Goal: Task Accomplishment & Management: Manage account settings

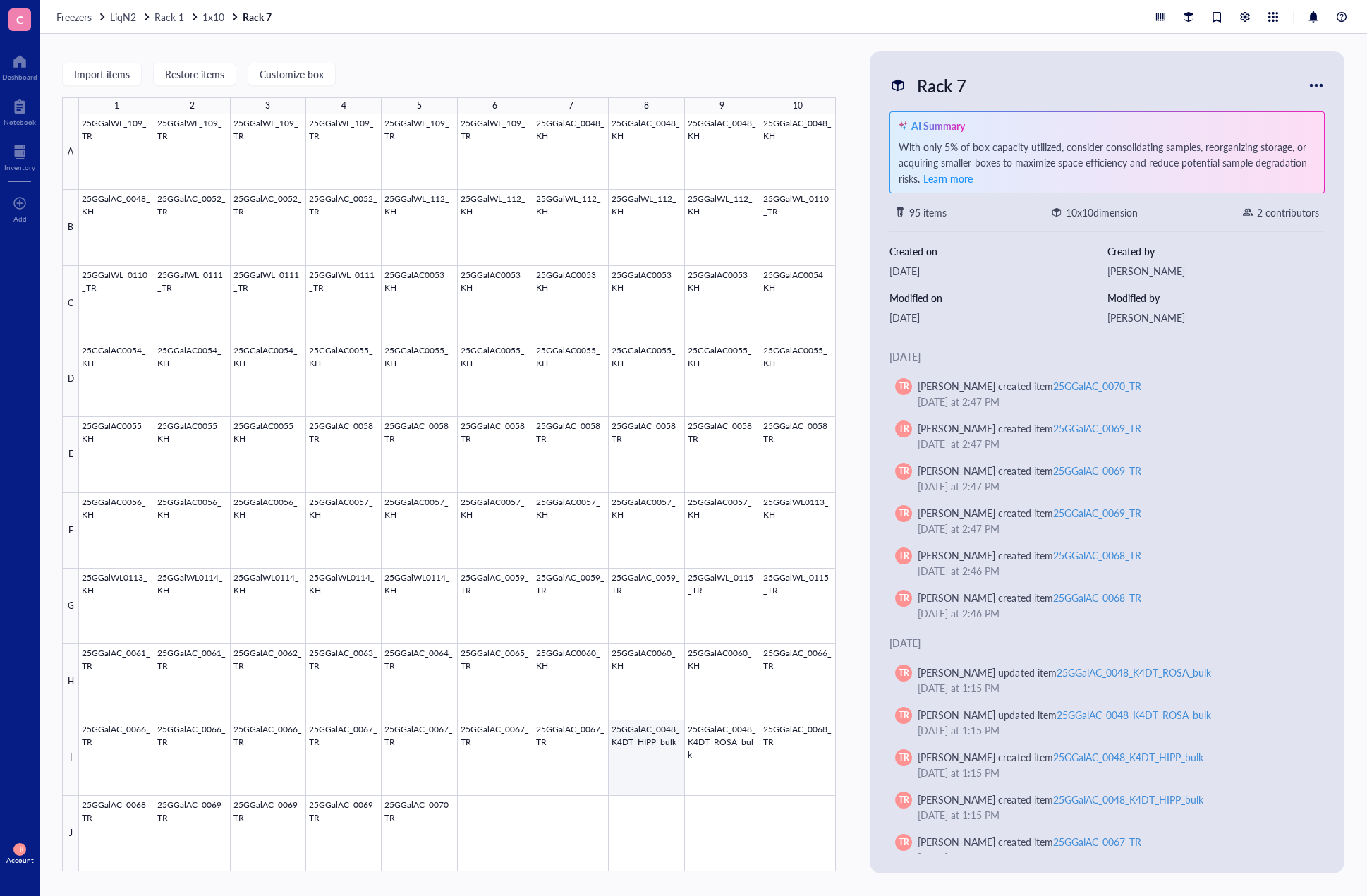
click at [629, 772] on div at bounding box center [457, 493] width 757 height 757
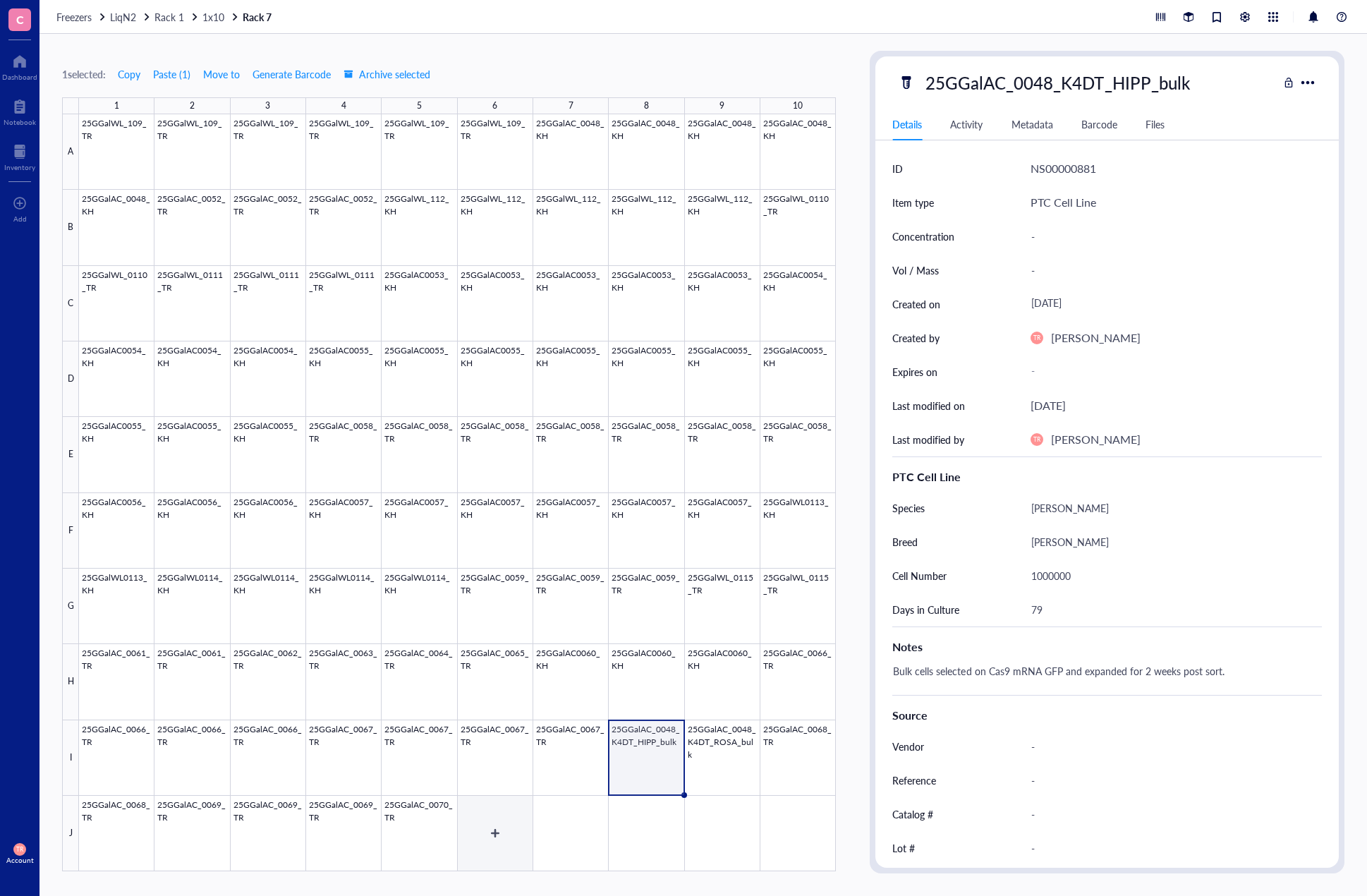
click at [507, 838] on div at bounding box center [457, 493] width 757 height 757
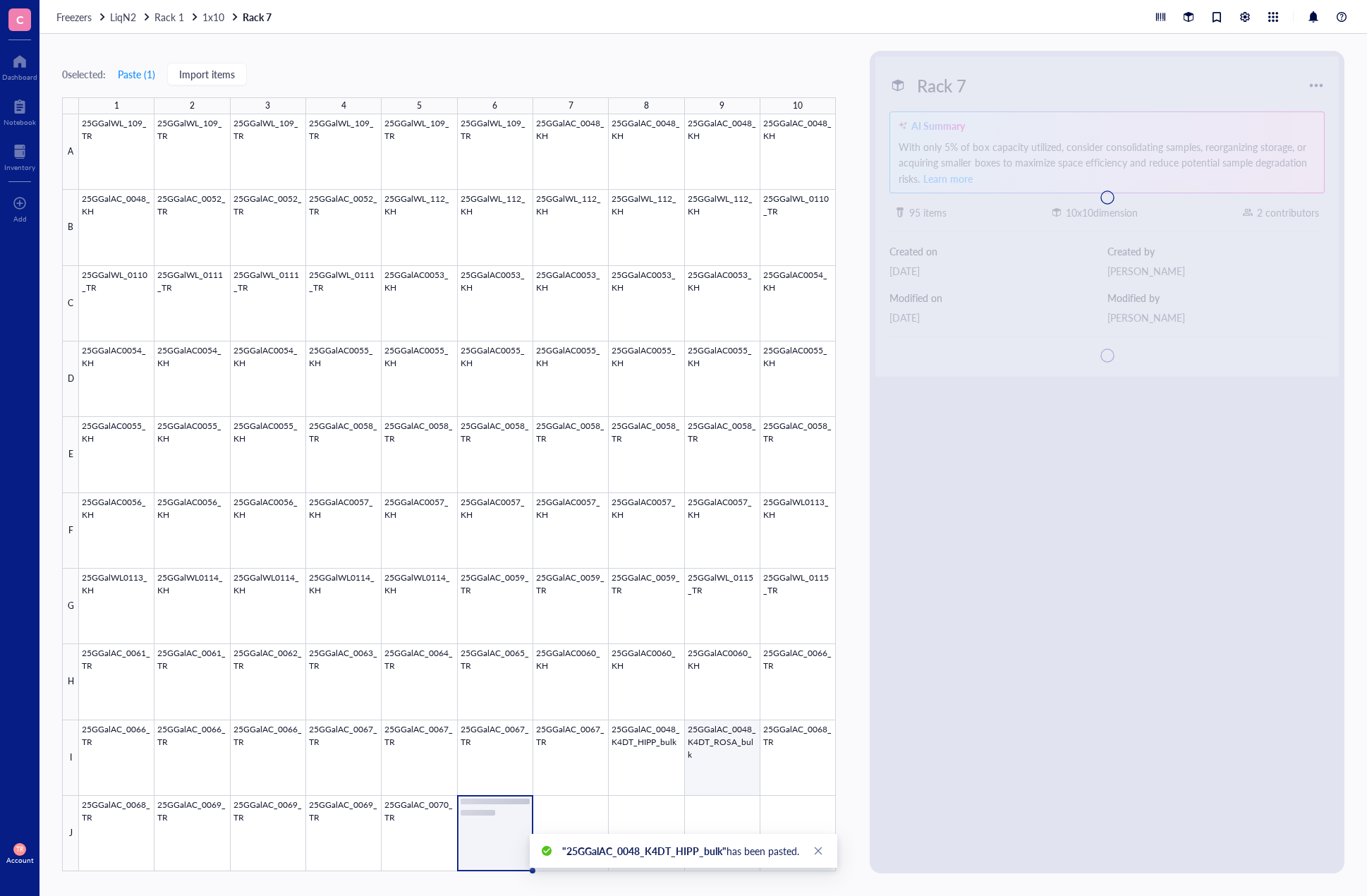
click at [728, 767] on div at bounding box center [457, 493] width 757 height 757
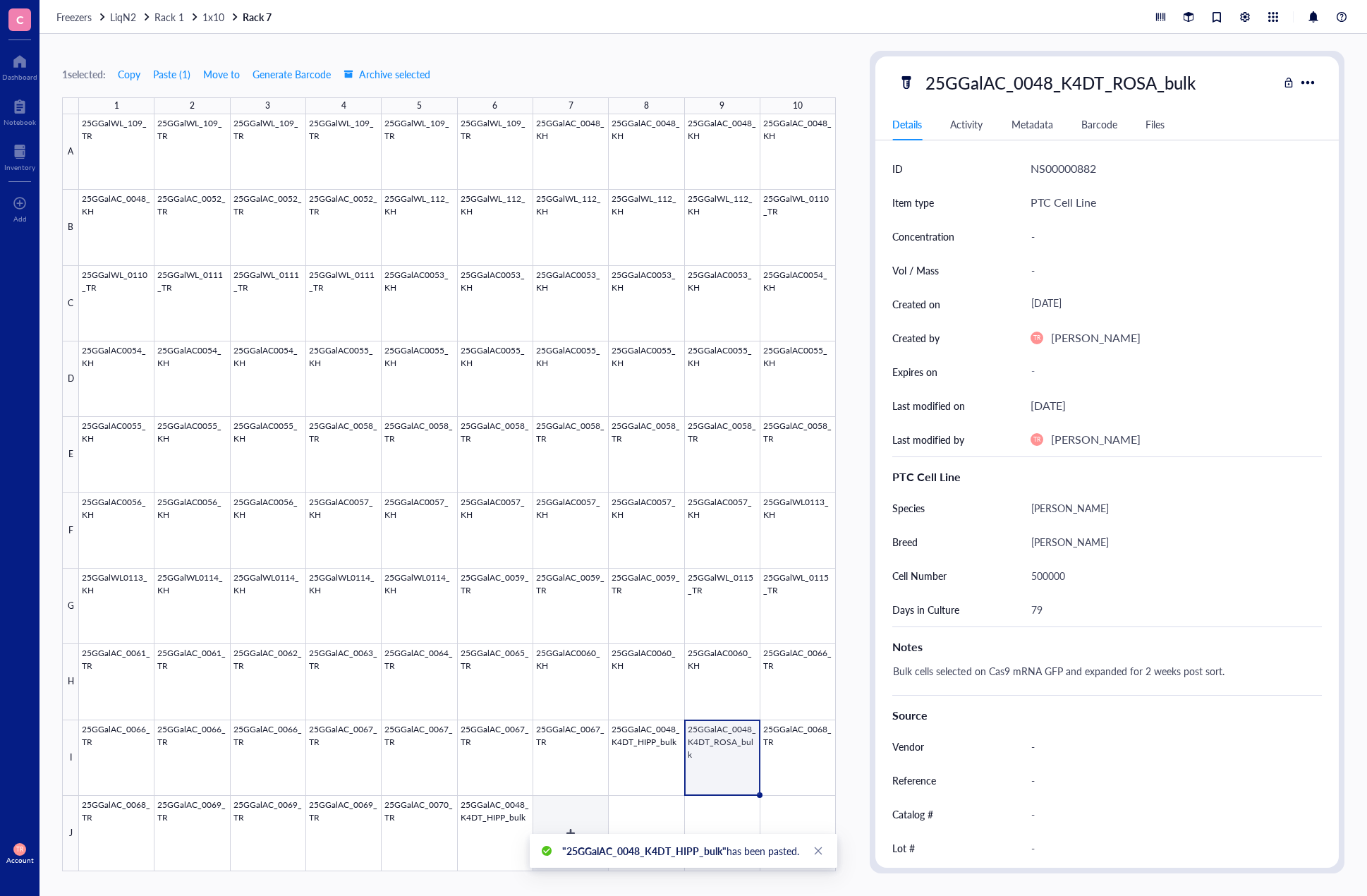
click at [558, 829] on div at bounding box center [457, 493] width 757 height 757
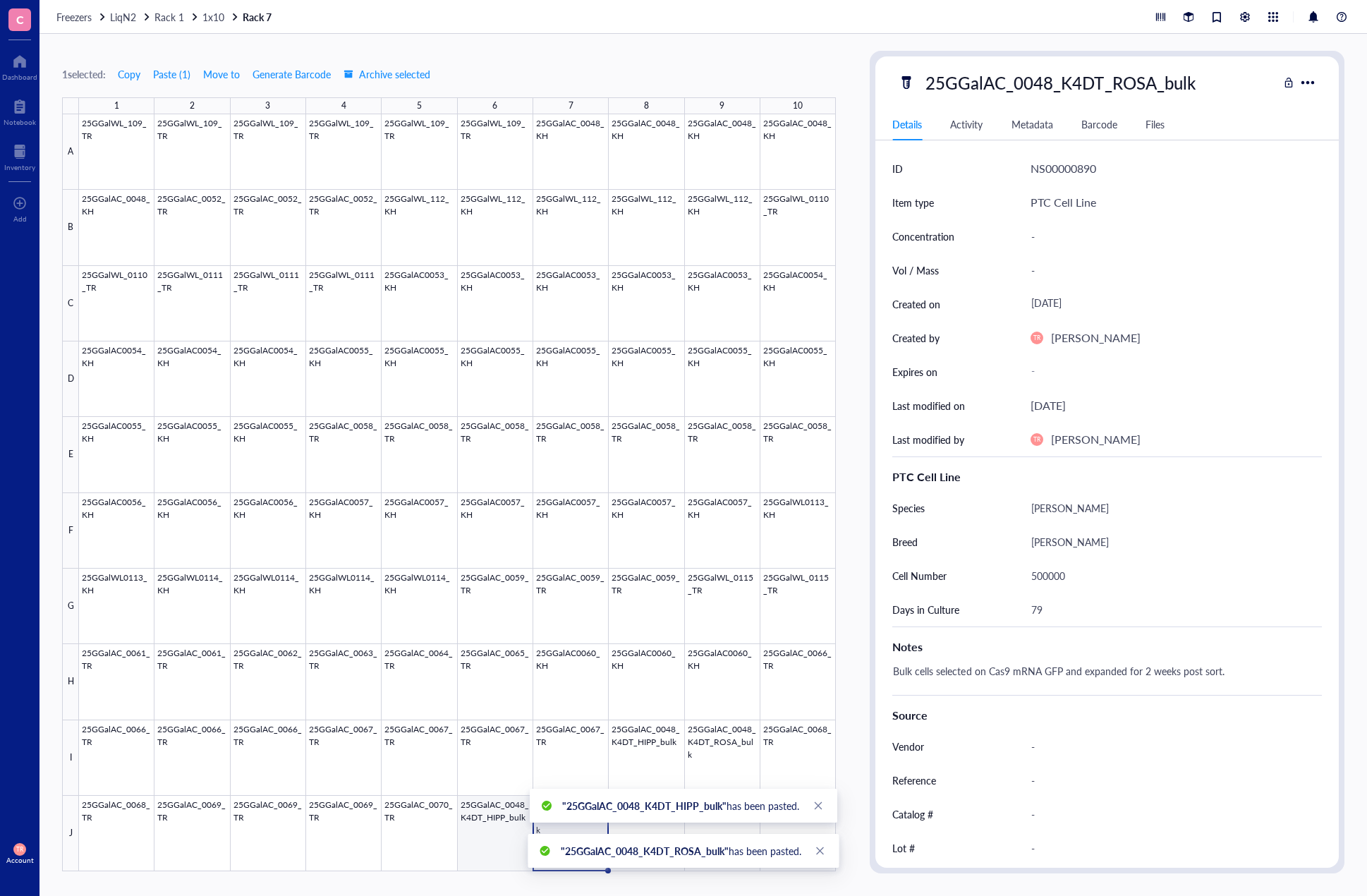
click at [496, 839] on div at bounding box center [457, 493] width 757 height 757
click at [1044, 609] on div "79" at bounding box center [1170, 609] width 292 height 30
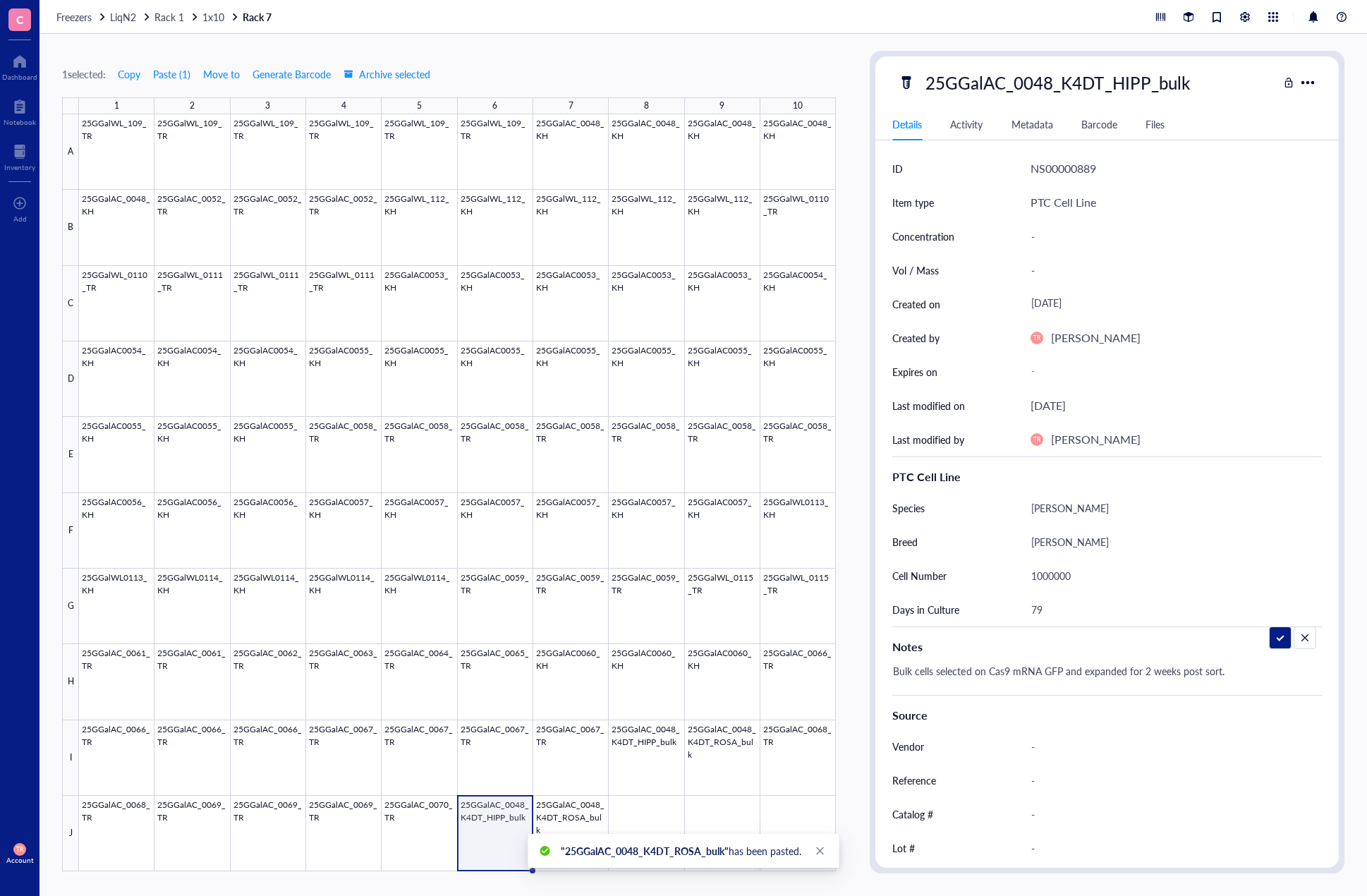
click at [1044, 609] on input "79" at bounding box center [1170, 609] width 290 height 28
type input "87"
click at [569, 853] on div at bounding box center [457, 493] width 757 height 757
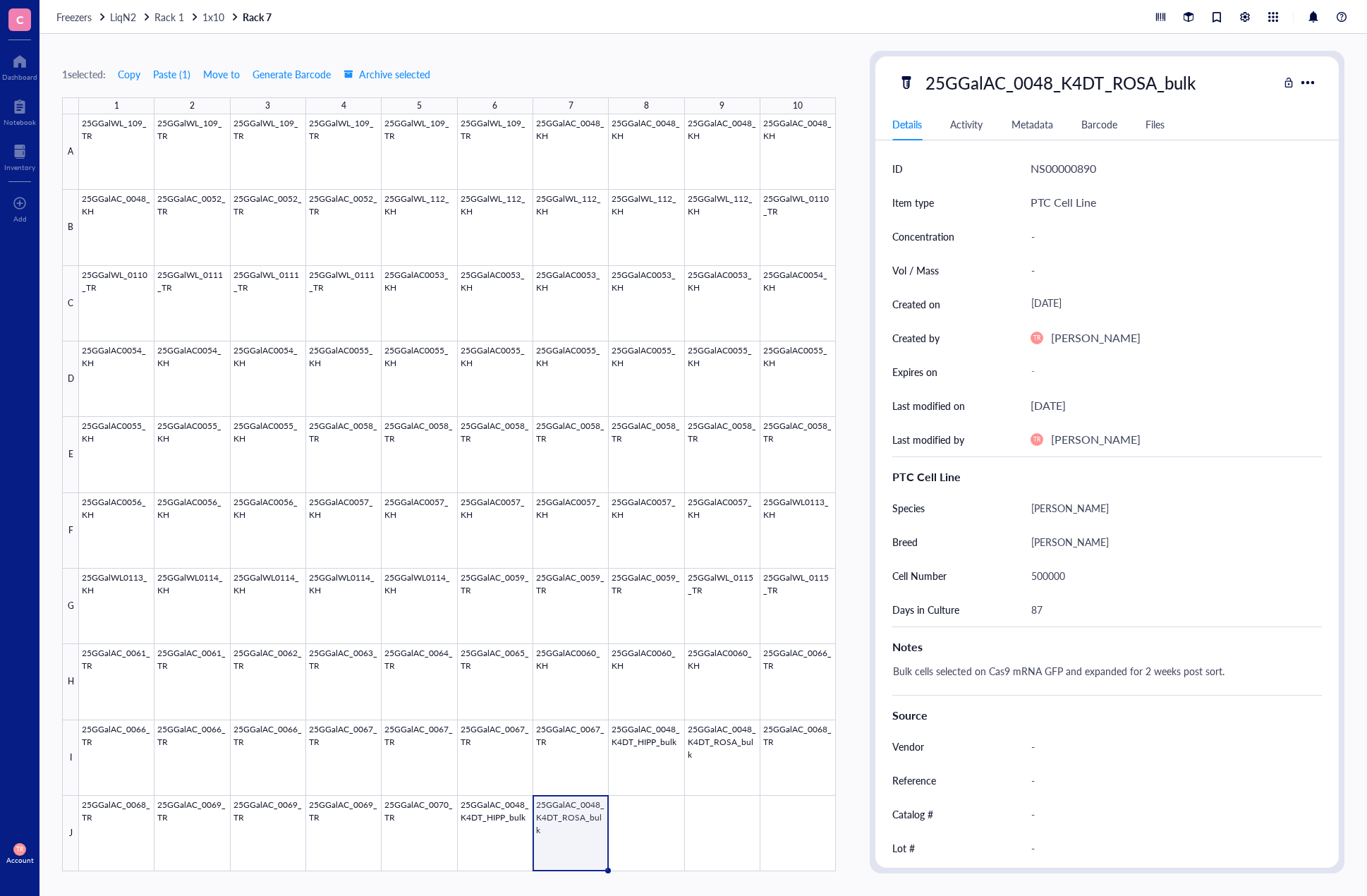
click at [1048, 570] on div "500000" at bounding box center [1170, 575] width 292 height 30
click at [1036, 579] on input "500000" at bounding box center [1170, 575] width 290 height 28
type input "1000000"
click at [1059, 617] on div "87" at bounding box center [1170, 609] width 292 height 30
click at [661, 848] on div at bounding box center [457, 493] width 757 height 757
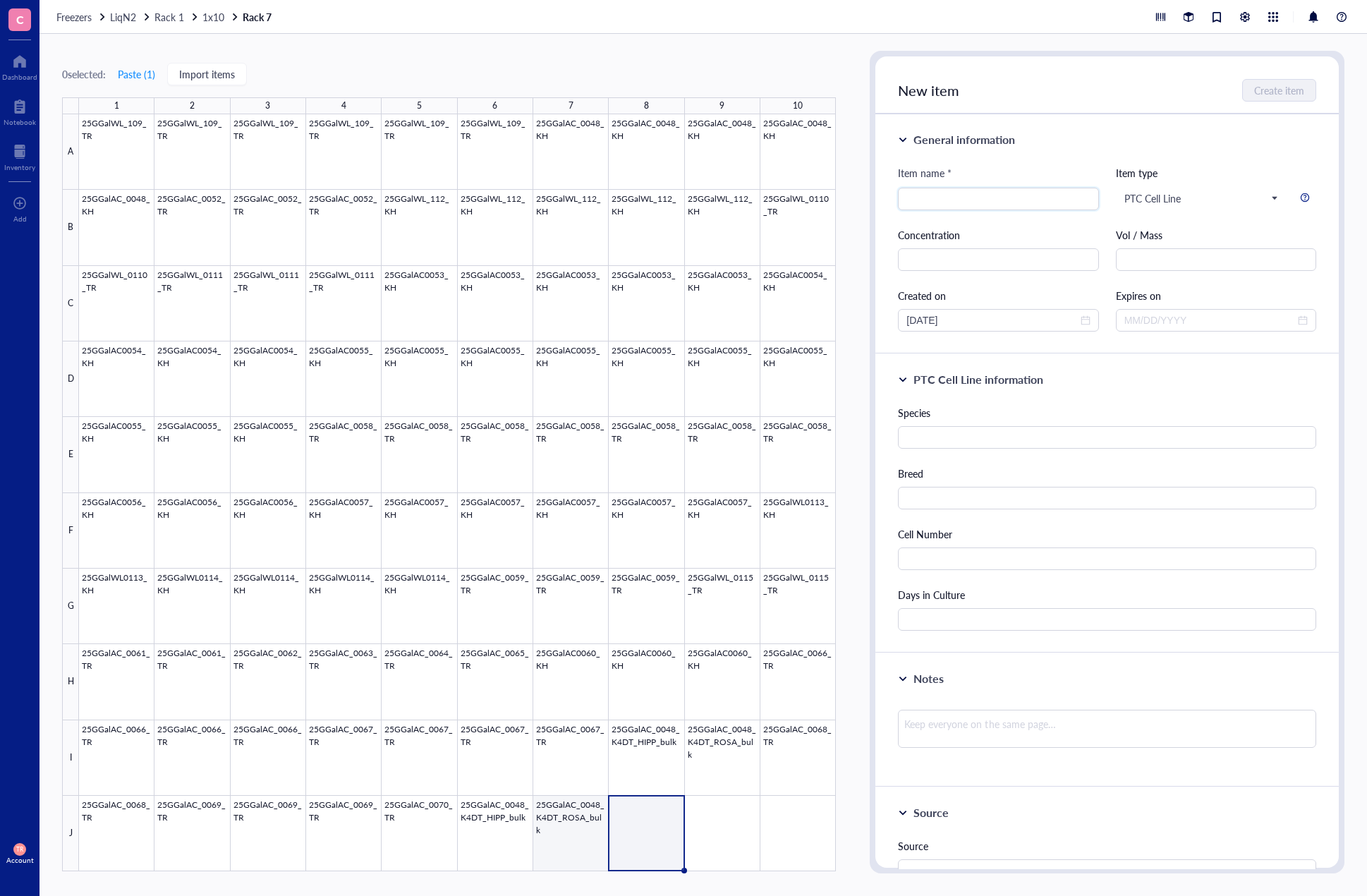
click at [522, 851] on div at bounding box center [457, 493] width 757 height 757
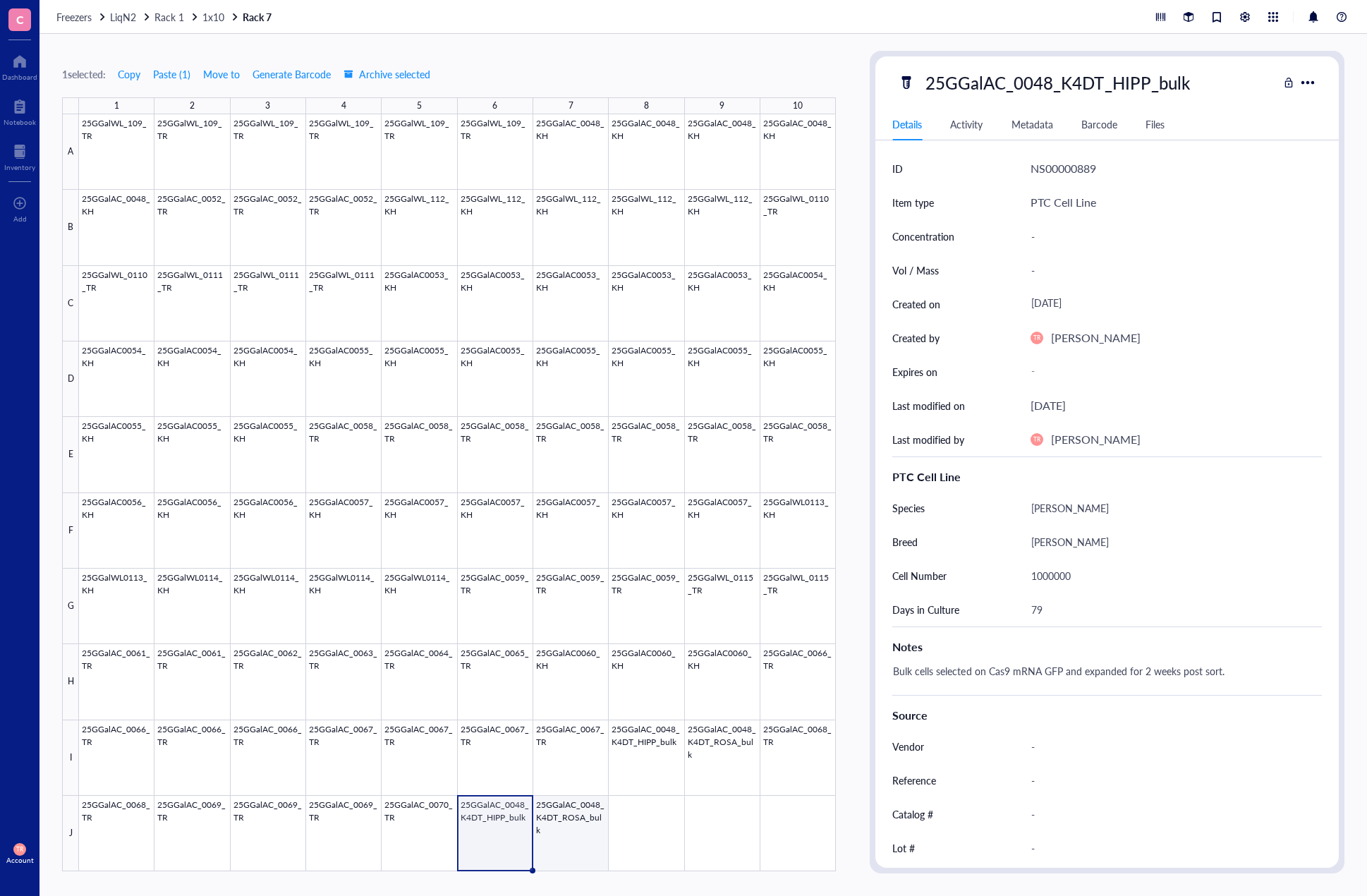
click at [547, 852] on div at bounding box center [457, 493] width 757 height 757
click at [499, 854] on div at bounding box center [457, 493] width 757 height 757
click at [1038, 609] on div "79" at bounding box center [1170, 609] width 292 height 30
click at [1038, 609] on input "79" at bounding box center [1170, 609] width 290 height 28
type input "87"
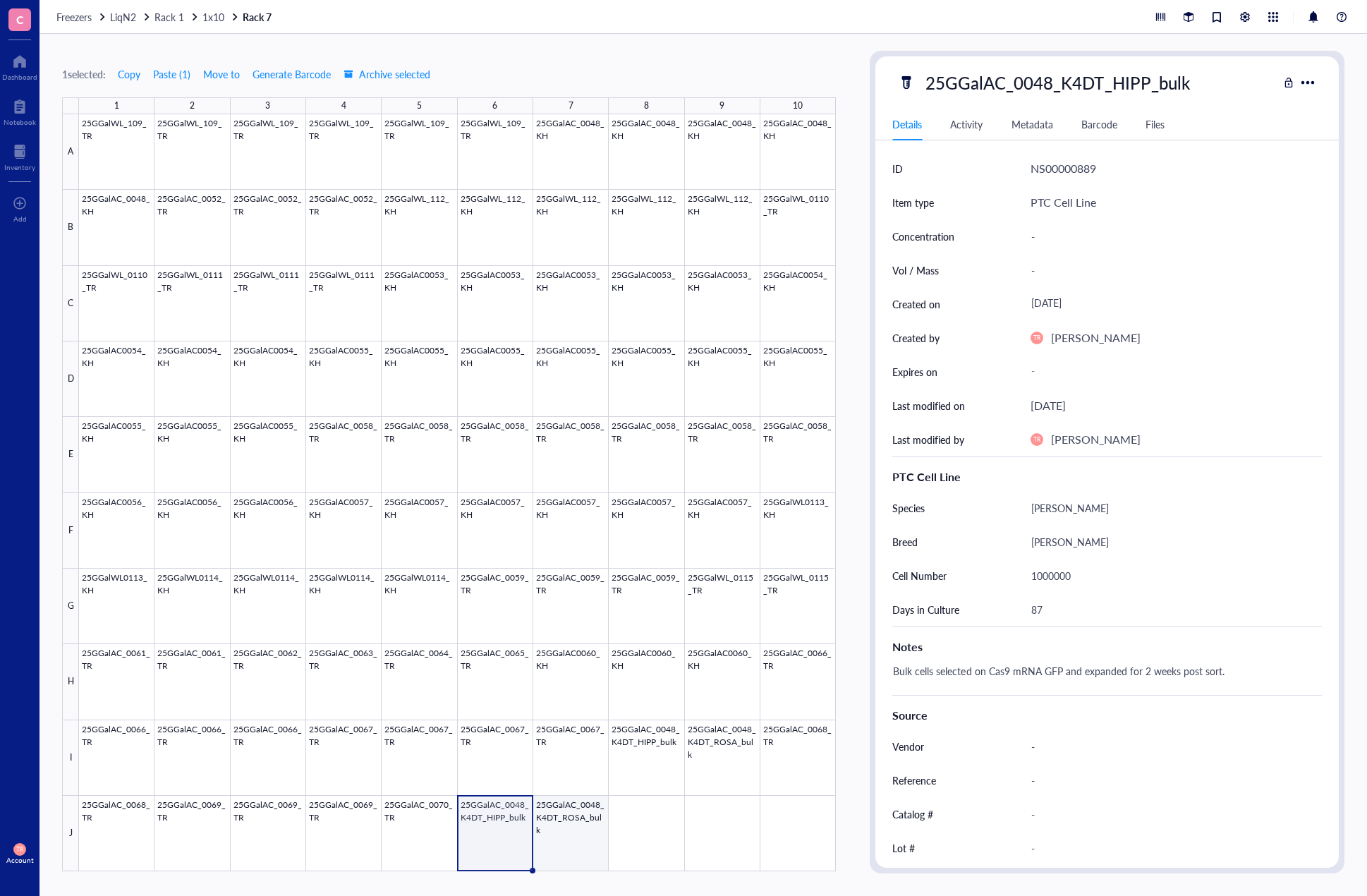
click at [556, 845] on div at bounding box center [457, 493] width 757 height 757
click at [513, 849] on div at bounding box center [457, 493] width 757 height 757
click at [546, 850] on div at bounding box center [457, 493] width 757 height 757
click at [488, 841] on div at bounding box center [457, 493] width 757 height 757
click at [575, 846] on div at bounding box center [457, 493] width 757 height 757
